Goal: Task Accomplishment & Management: Manage account settings

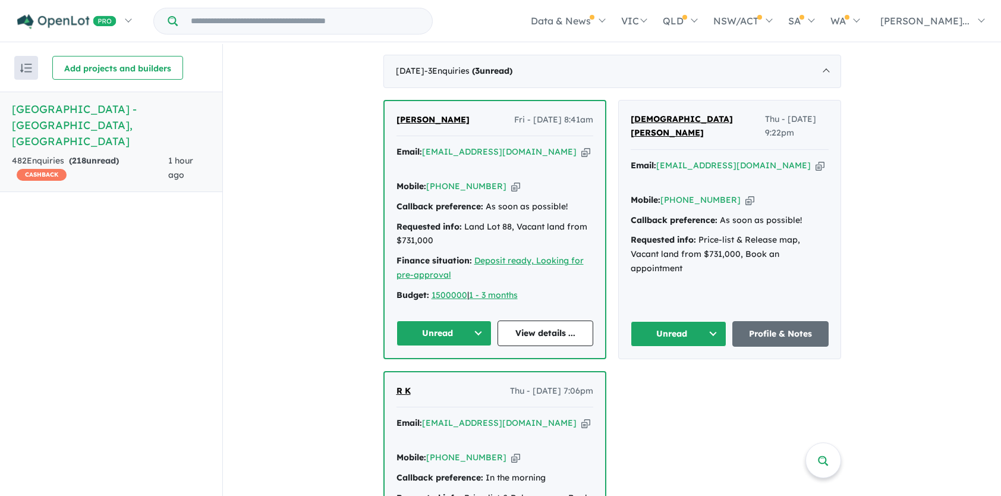
scroll to position [654, 0]
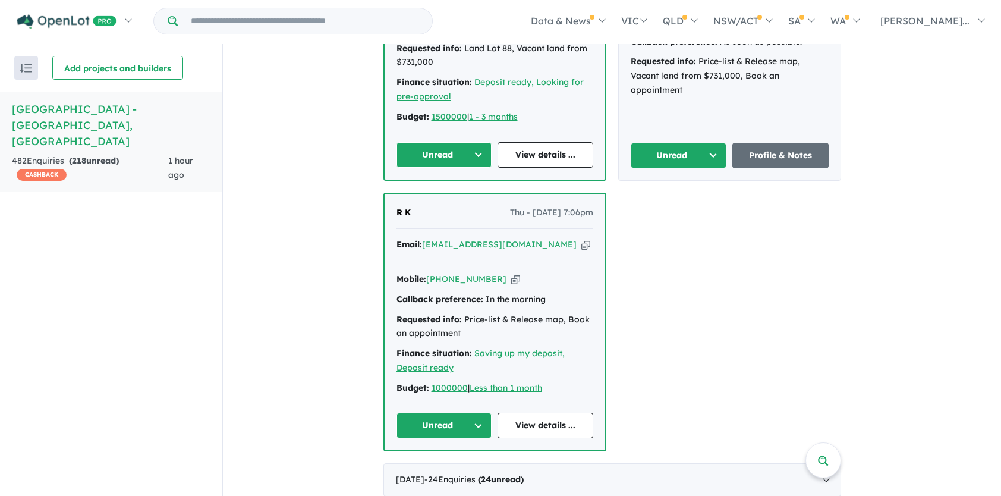
drag, startPoint x: 390, startPoint y: 188, endPoint x: 490, endPoint y: 239, distance: 112.7
click at [490, 239] on div "R K Thu - [DATE] 7:06pm Email: [EMAIL_ADDRESS][DOMAIN_NAME] Copied! Mobile: [PH…" at bounding box center [495, 322] width 221 height 257
drag, startPoint x: 420, startPoint y: 197, endPoint x: 404, endPoint y: 193, distance: 16.2
click at [420, 206] on div "R K Thu - [DATE] 7:06pm" at bounding box center [495, 218] width 197 height 24
drag, startPoint x: 389, startPoint y: 188, endPoint x: 487, endPoint y: 243, distance: 112.8
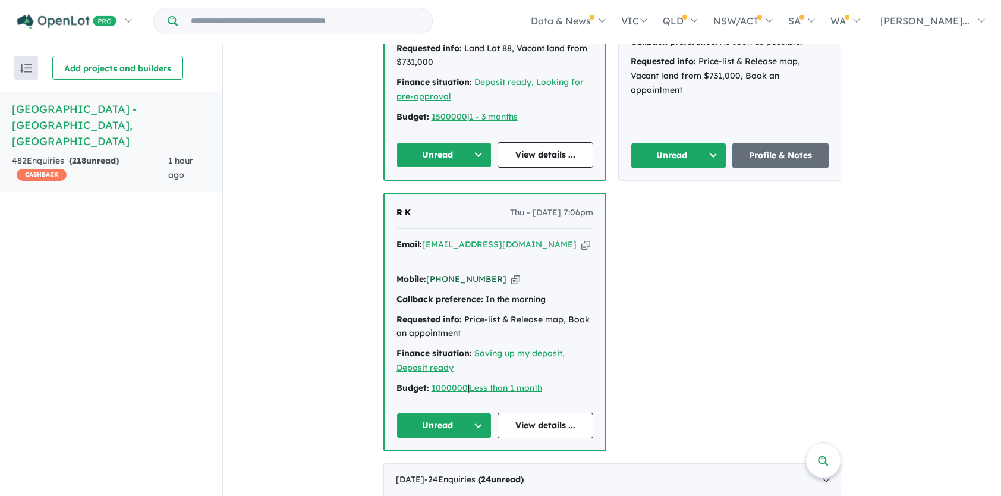
click at [487, 243] on div "R K Thu - [DATE] 7:06pm Email: [EMAIL_ADDRESS][DOMAIN_NAME] Copied! Mobile: [PH…" at bounding box center [495, 322] width 221 height 257
copy div "R K Thu - [DATE] 7:06pm Email: [EMAIL_ADDRESS][DOMAIN_NAME] Copied! Mobile: [PH…"
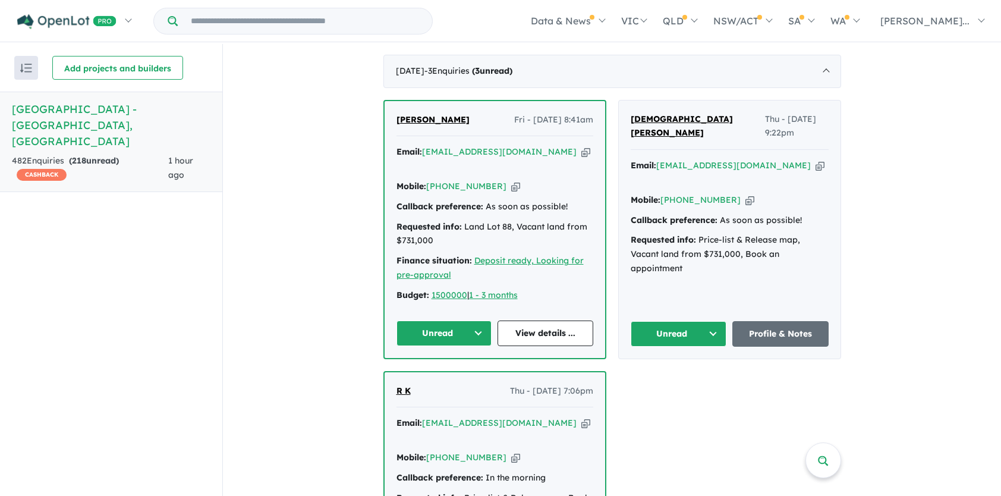
scroll to position [416, 0]
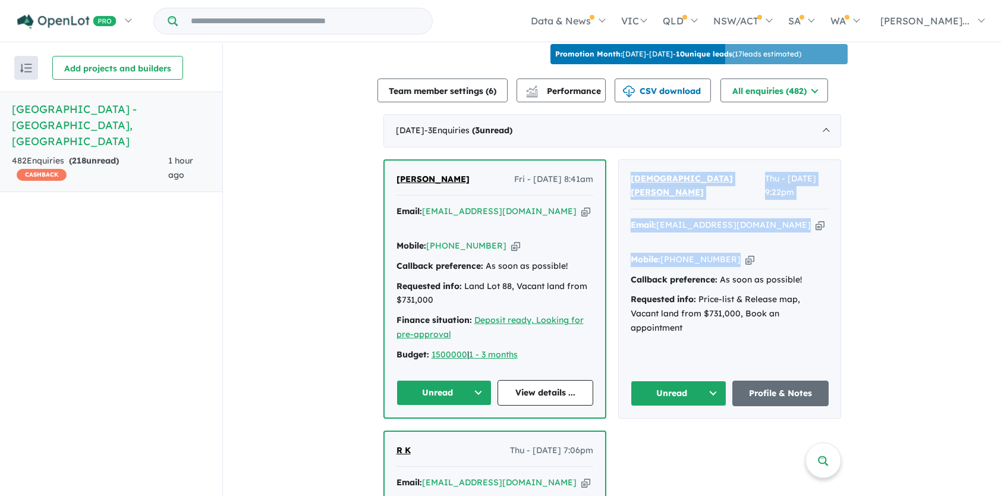
drag, startPoint x: 624, startPoint y: 168, endPoint x: 744, endPoint y: 242, distance: 141.4
click at [744, 242] on div "[DEMOGRAPHIC_DATA][PERSON_NAME] Thu - [DATE] 9:22pm Email: [EMAIL_ADDRESS][DOMA…" at bounding box center [730, 289] width 222 height 258
copy div "[DEMOGRAPHIC_DATA][PERSON_NAME] Thu - [DATE] 9:22pm Email: [EMAIL_ADDRESS][DOMA…"
drag, startPoint x: 392, startPoint y: 172, endPoint x: 489, endPoint y: 228, distance: 111.3
click at [489, 228] on div "[PERSON_NAME] Fri - [DATE] 8:41am Email: [EMAIL_ADDRESS][DOMAIN_NAME] Copied! M…" at bounding box center [495, 289] width 221 height 257
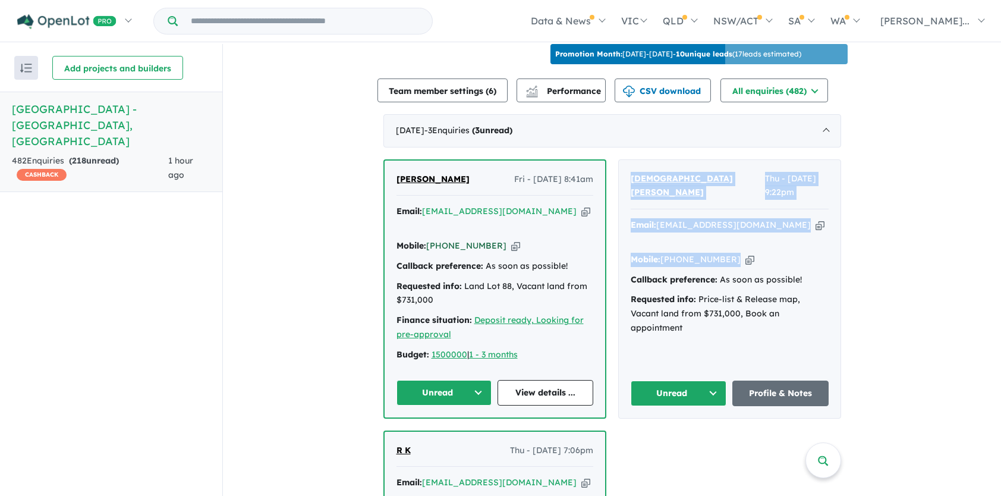
copy div "[PERSON_NAME] Fri - [DATE] 8:41am Email: [EMAIL_ADDRESS][DOMAIN_NAME] Copied! M…"
